Goal: Information Seeking & Learning: Understand process/instructions

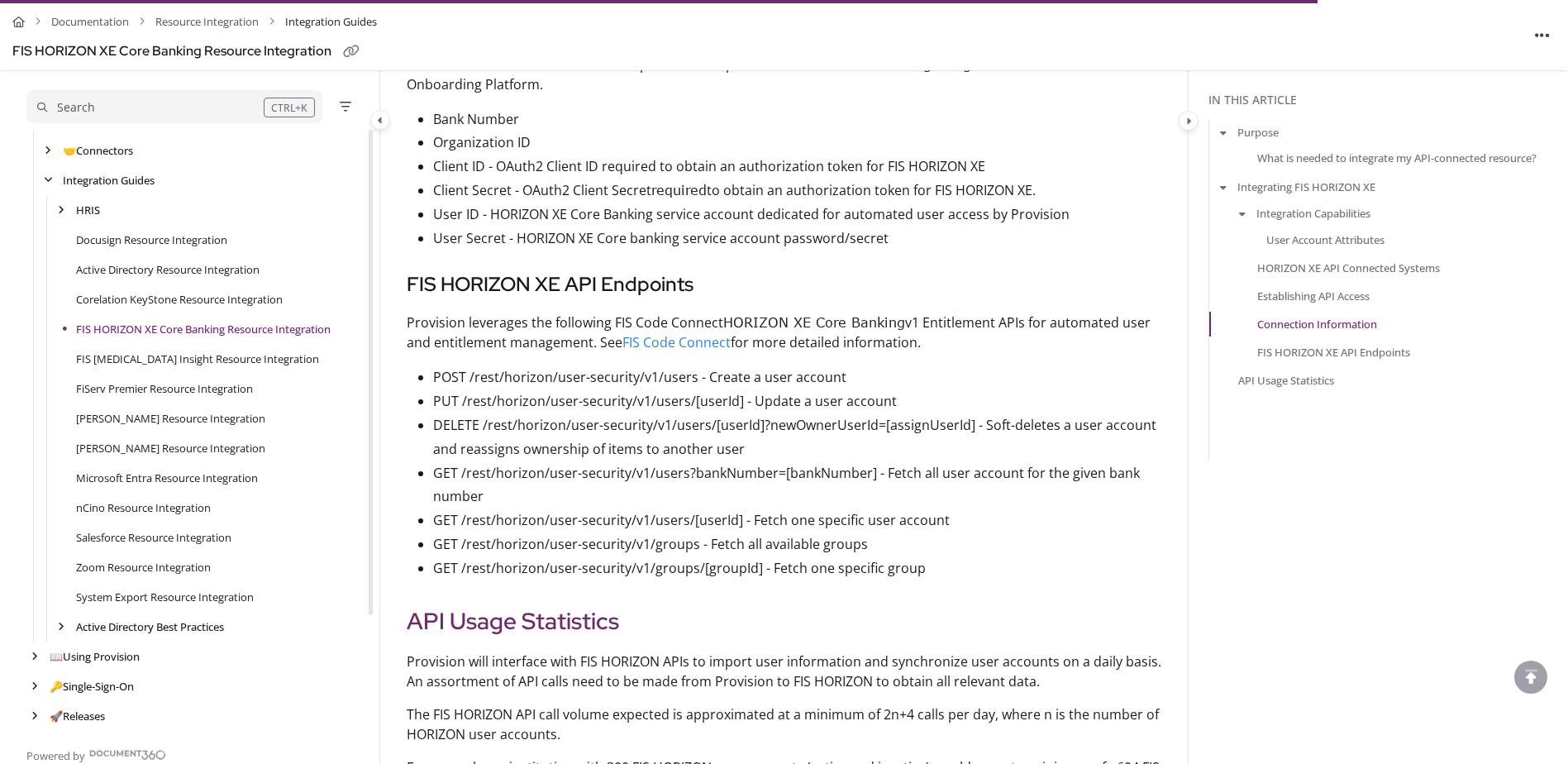
scroll to position [3306, 0]
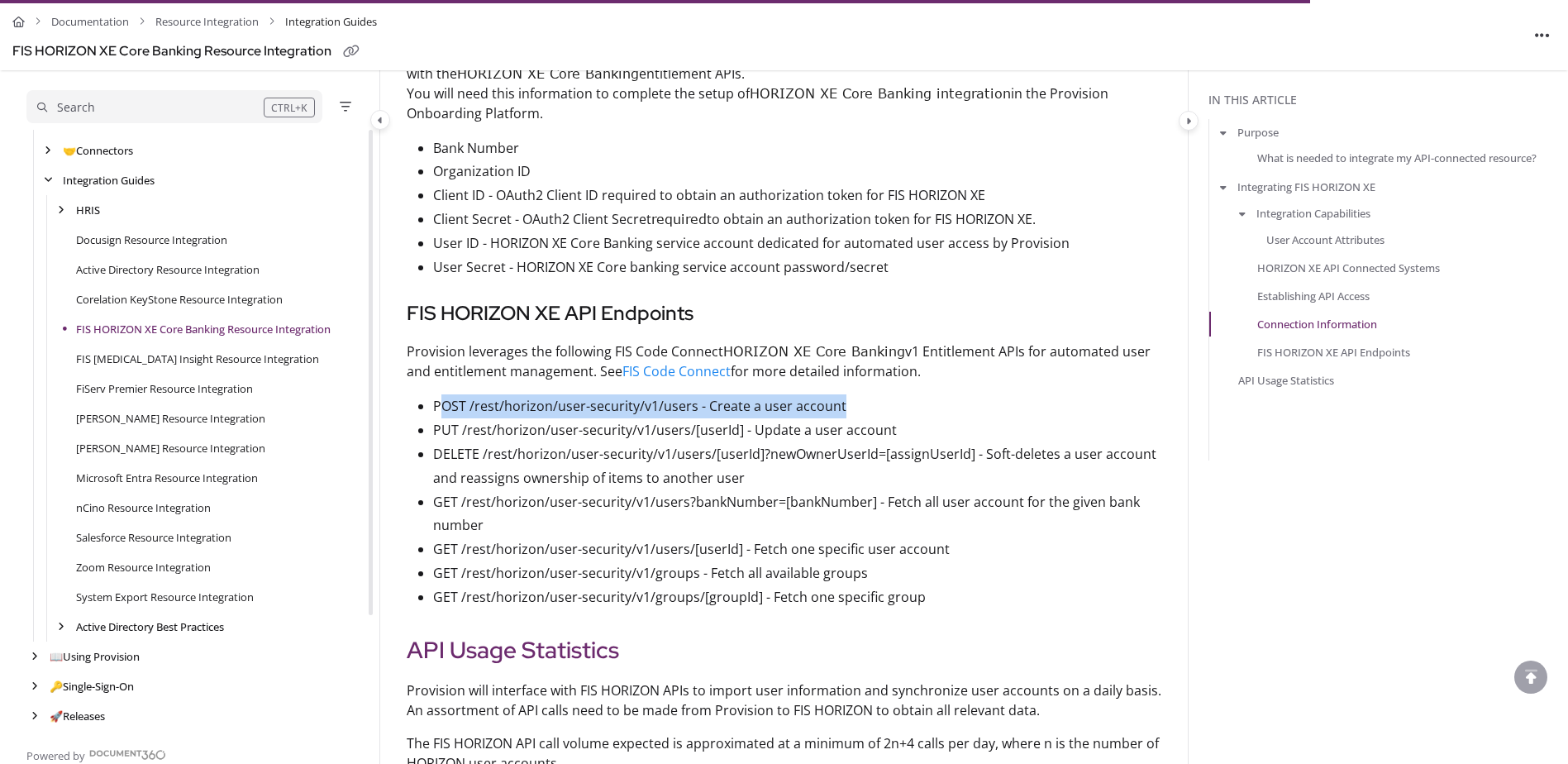
drag, startPoint x: 440, startPoint y: 418, endPoint x: 864, endPoint y: 424, distance: 424.0
click at [864, 418] on p "POST /rest/horizon/user-security/v1/users - Create a user account" at bounding box center [797, 406] width 729 height 24
drag, startPoint x: 864, startPoint y: 424, endPoint x: 860, endPoint y: 442, distance: 18.4
click at [860, 442] on p "PUT /rest/horizon/user-security/v1/users/[userId] - Update a user account" at bounding box center [797, 430] width 729 height 24
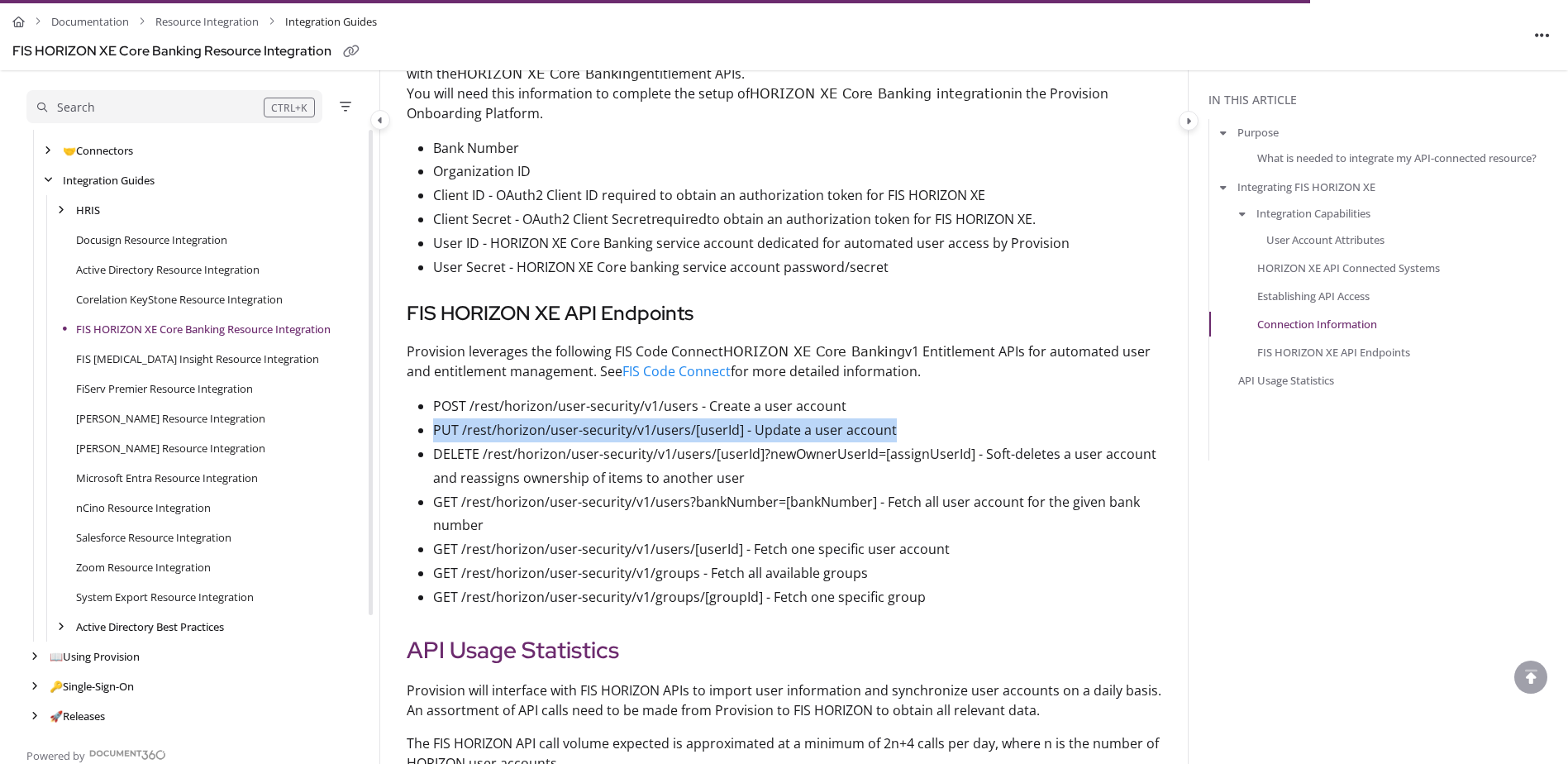
drag, startPoint x: 889, startPoint y: 446, endPoint x: 436, endPoint y: 437, distance: 453.1
click at [436, 437] on p "PUT /rest/horizon/user-security/v1/users/[userId] - Update a user account" at bounding box center [797, 430] width 729 height 24
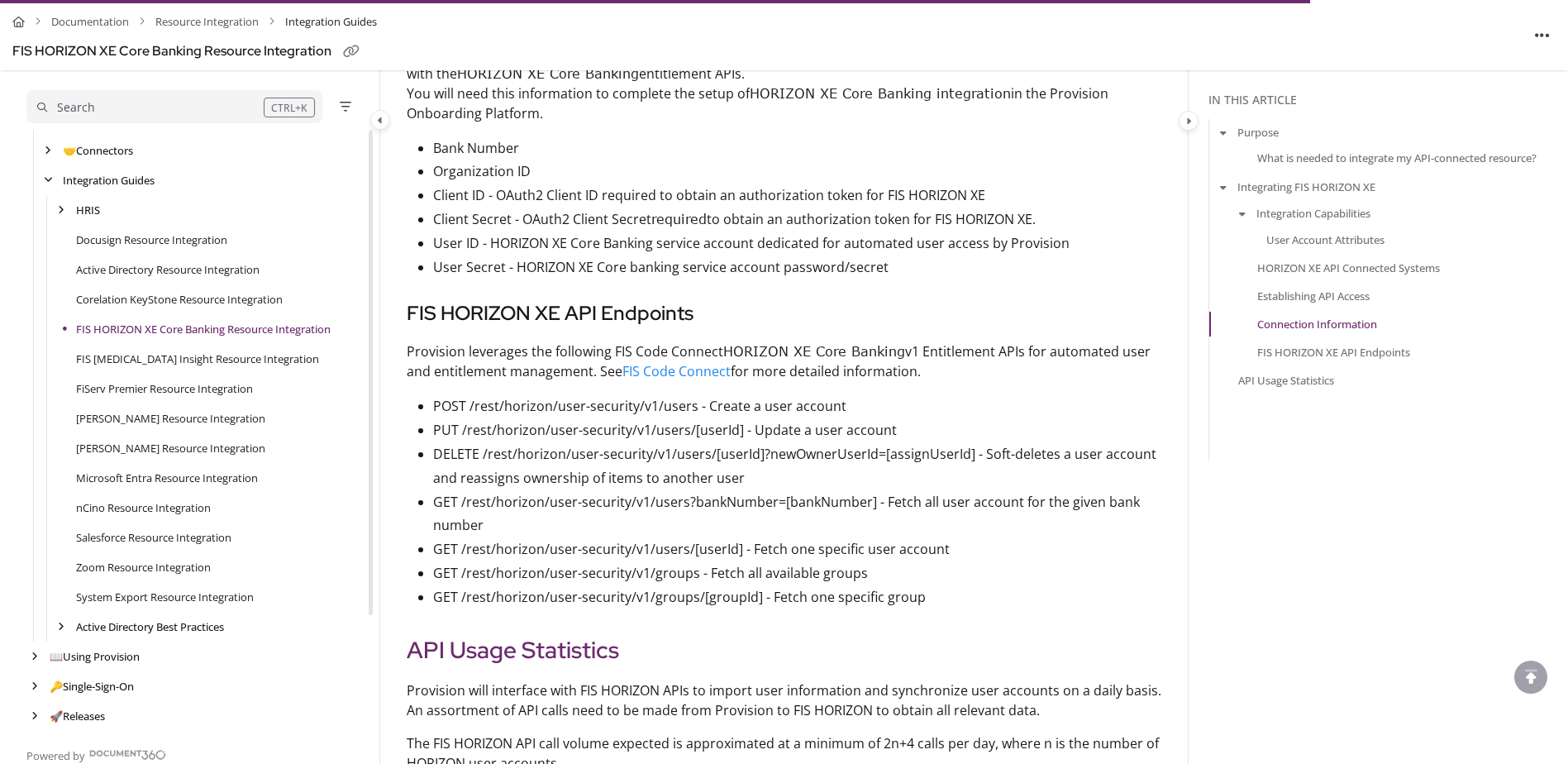
drag, startPoint x: 436, startPoint y: 437, endPoint x: 508, endPoint y: 467, distance: 78.0
click at [508, 467] on p "DELETE /rest/horizon/user-security/v1/users/[userId]?newOwnerUserId=[assignUser…" at bounding box center [797, 466] width 729 height 48
click at [903, 599] on p "GET /rest/horizon/user-security/v1/groups/[groupId] - Fetch one specific group" at bounding box center [797, 597] width 729 height 24
drag, startPoint x: 708, startPoint y: 383, endPoint x: 673, endPoint y: 405, distance: 41.3
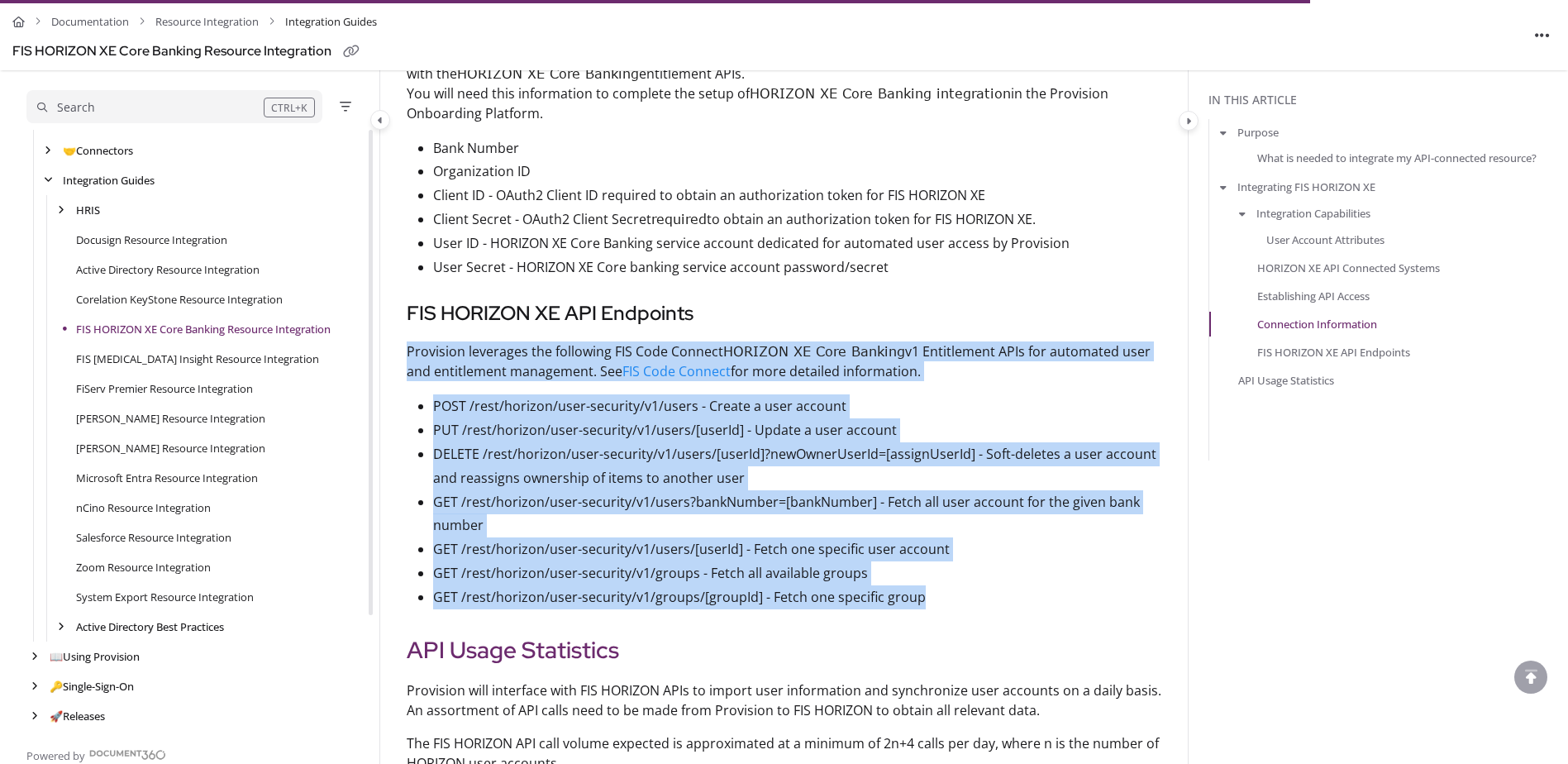
drag, startPoint x: 402, startPoint y: 359, endPoint x: 923, endPoint y: 610, distance: 578.3
copy article "Provision leverages the following FIS Code Connect HORIZON XE Core Banking v1 E…"
